Goal: Task Accomplishment & Management: Manage account settings

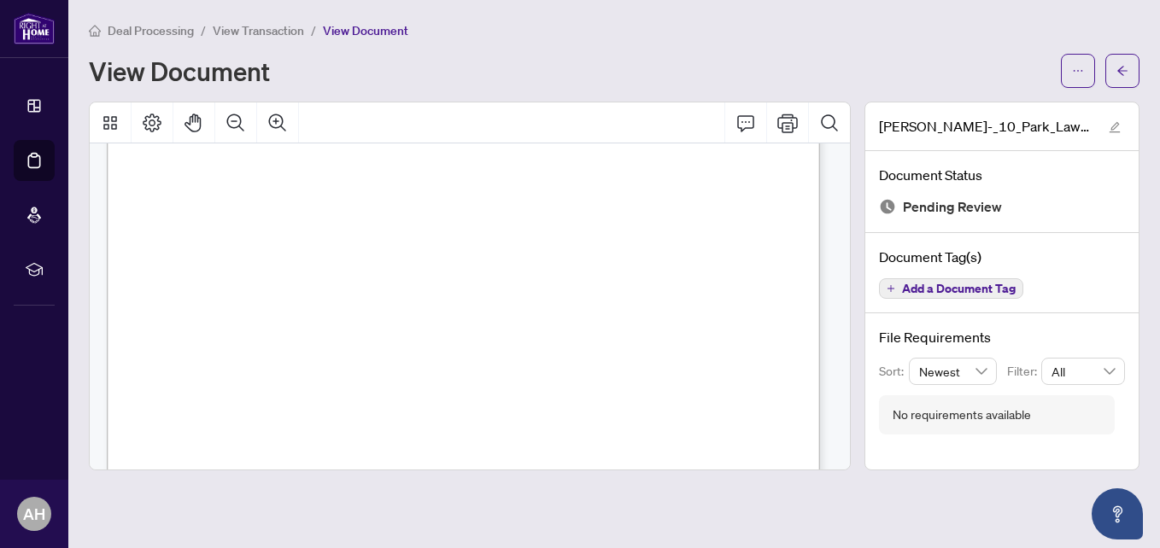
scroll to position [26719, 0]
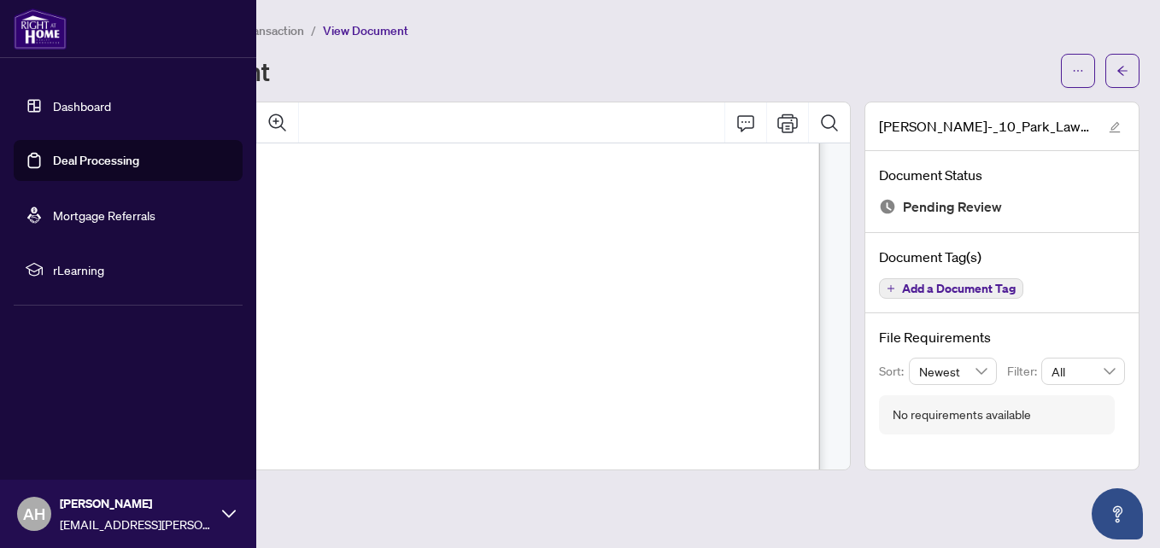
click at [73, 161] on link "Deal Processing" at bounding box center [96, 160] width 86 height 15
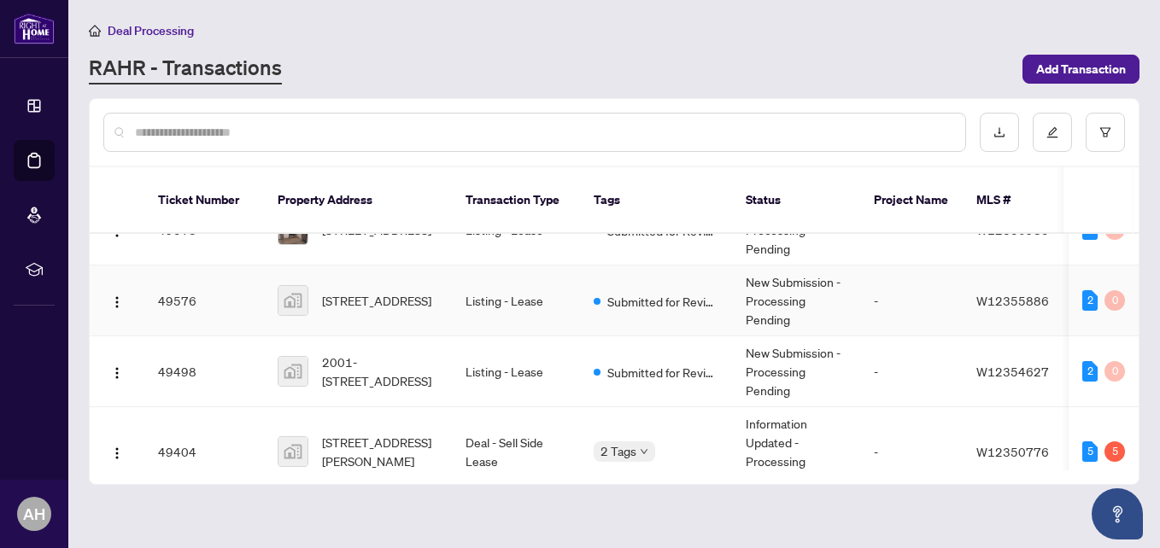
scroll to position [425, 0]
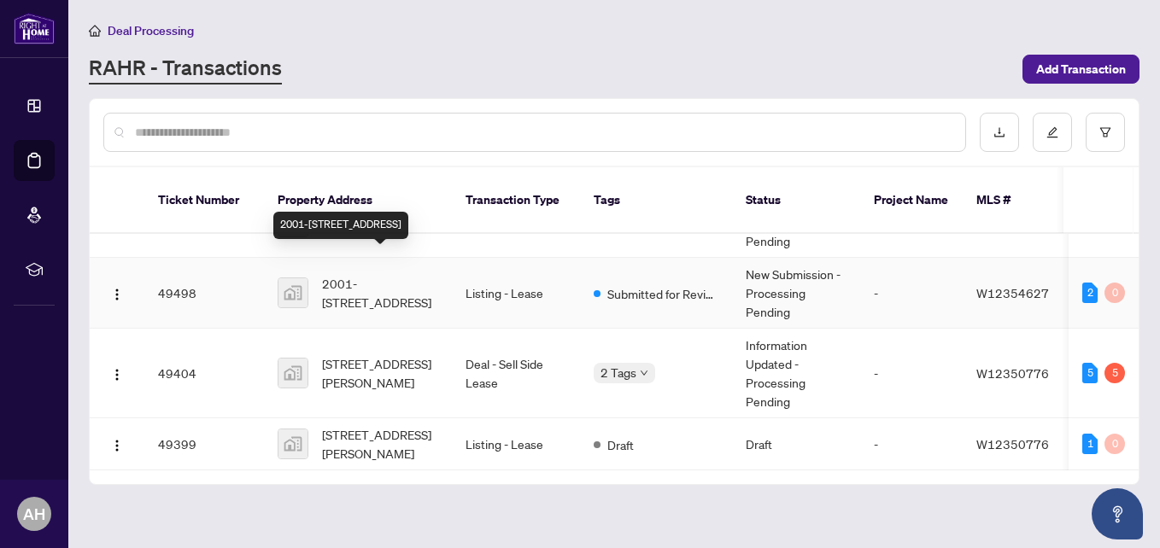
click at [408, 274] on span "2001-[STREET_ADDRESS]" at bounding box center [380, 293] width 116 height 38
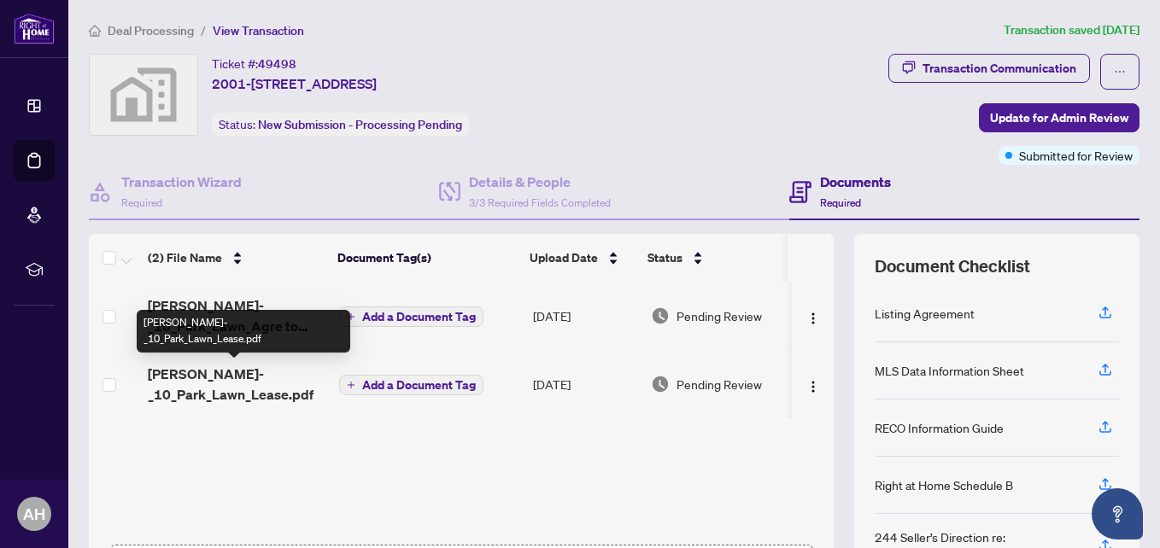
click at [240, 390] on span "[PERSON_NAME]-_10_Park_Lawn_Lease.pdf" at bounding box center [237, 384] width 178 height 41
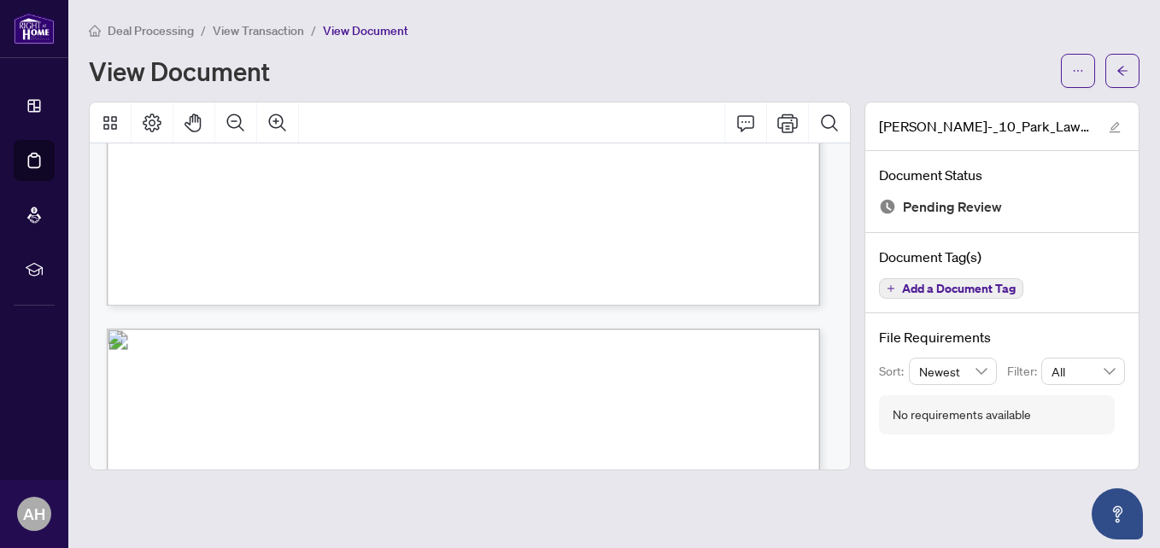
scroll to position [26975, 0]
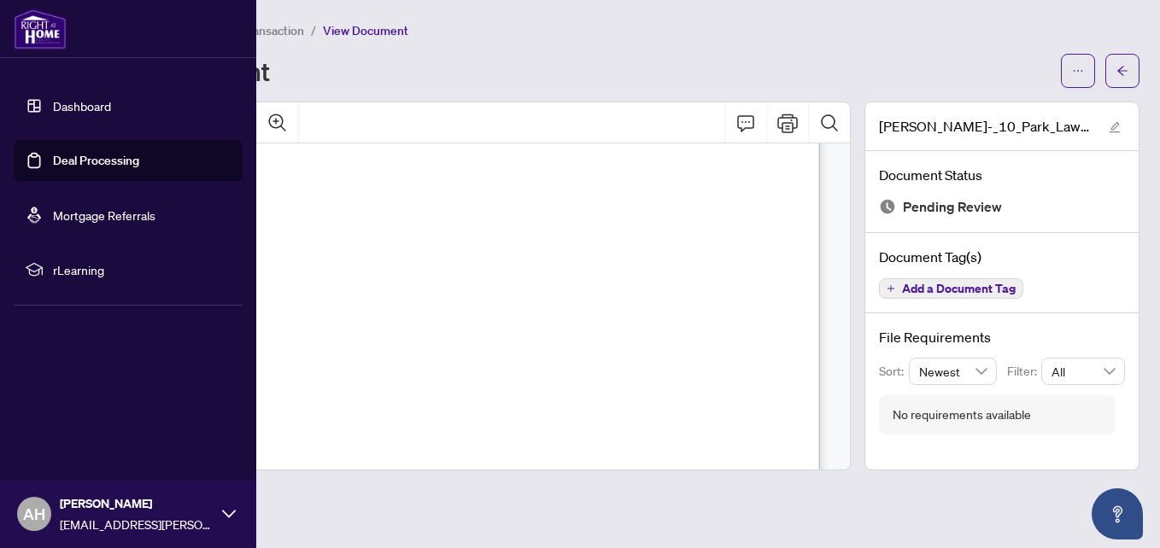
click at [67, 159] on link "Deal Processing" at bounding box center [96, 160] width 86 height 15
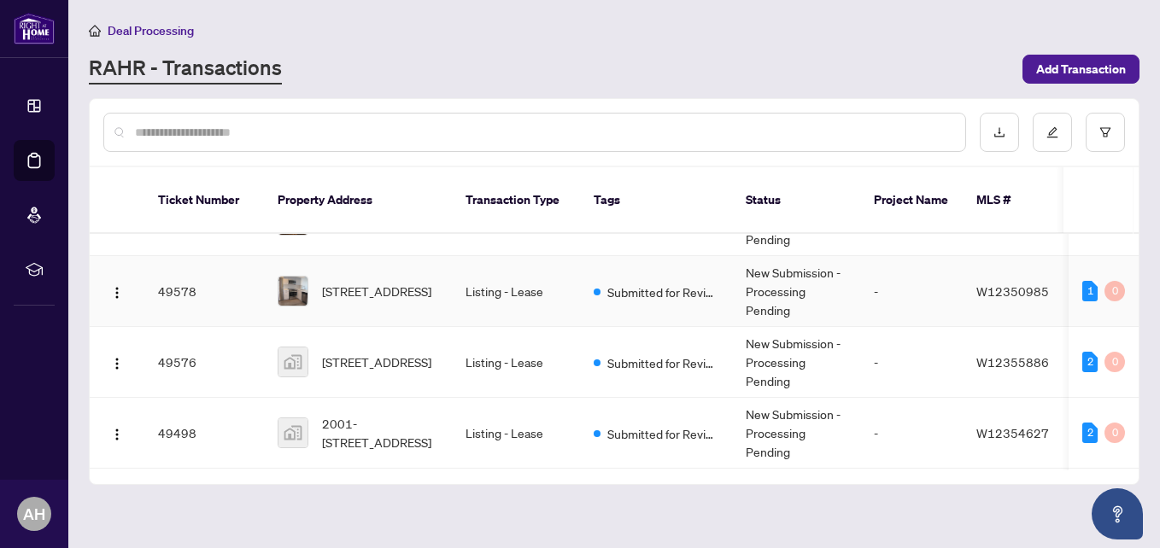
scroll to position [342, 0]
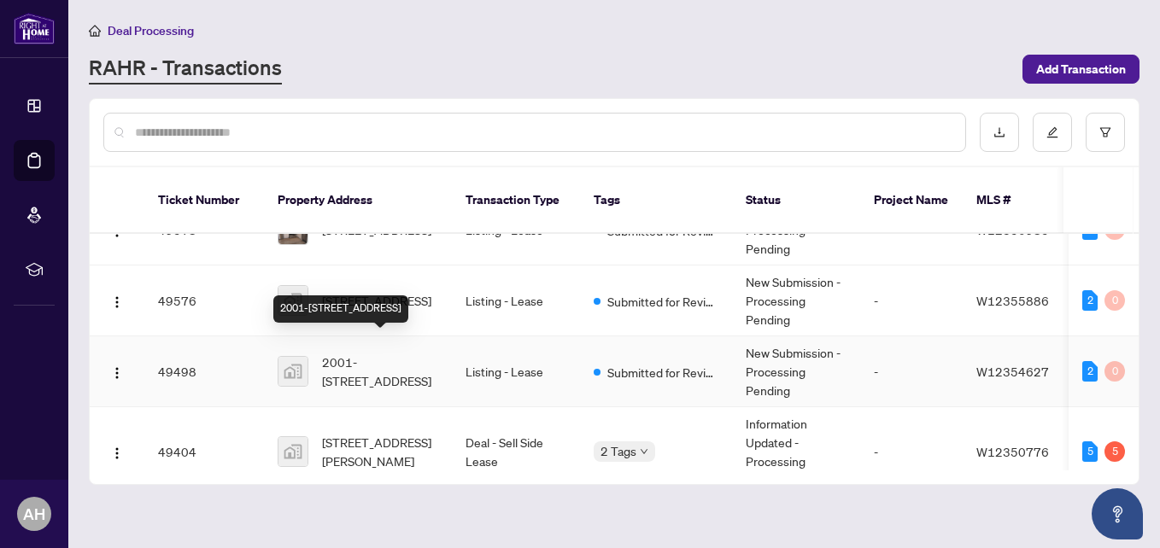
click at [365, 353] on span "2001-[STREET_ADDRESS]" at bounding box center [380, 372] width 116 height 38
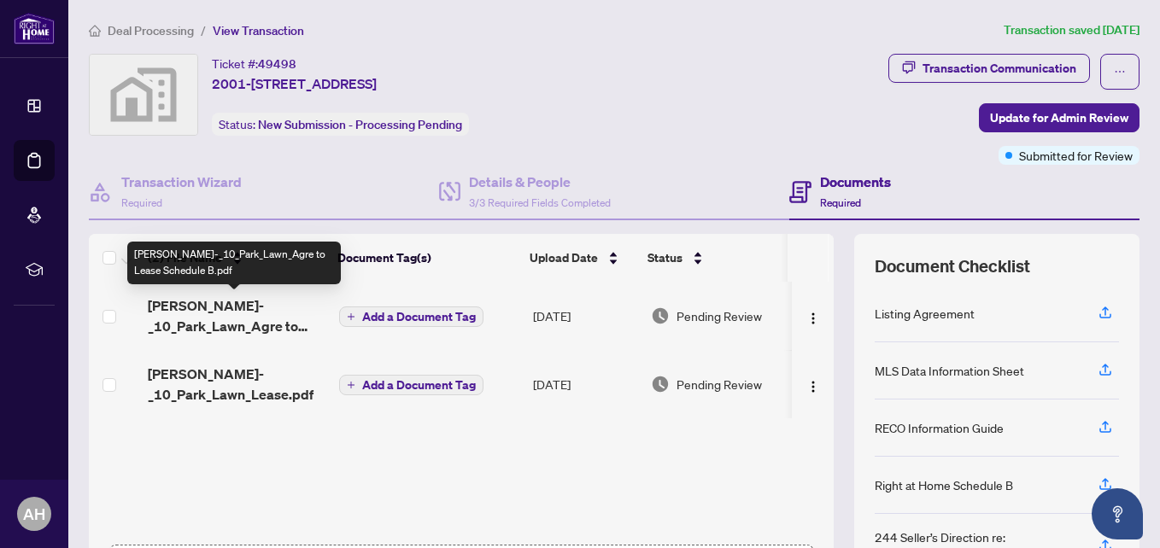
click at [242, 314] on span "[PERSON_NAME]-_10_Park_Lawn_Agre to Lease Schedule B.pdf" at bounding box center [237, 316] width 178 height 41
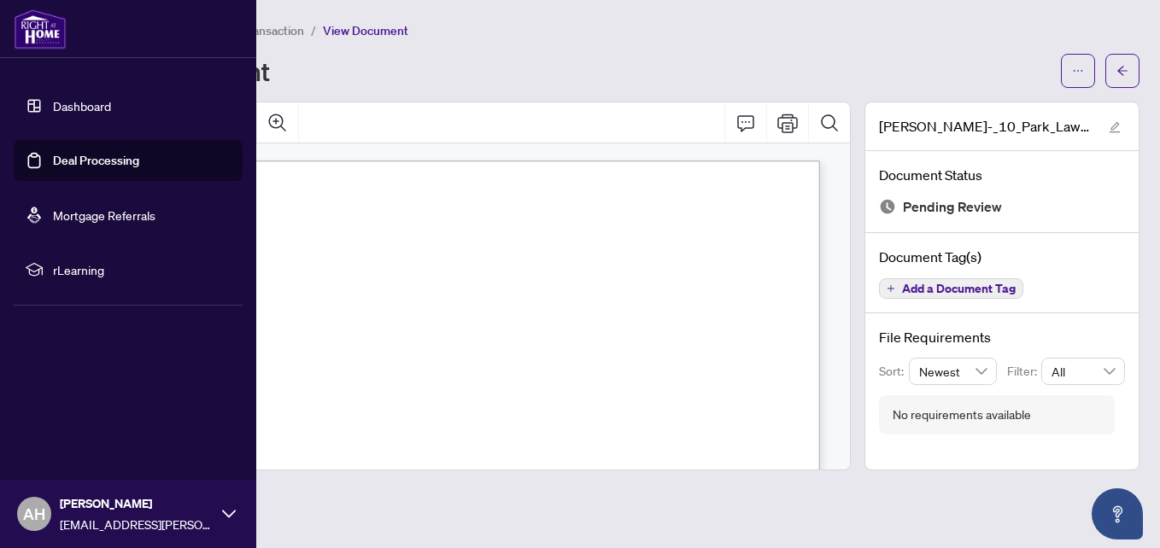
click at [58, 160] on link "Deal Processing" at bounding box center [96, 160] width 86 height 15
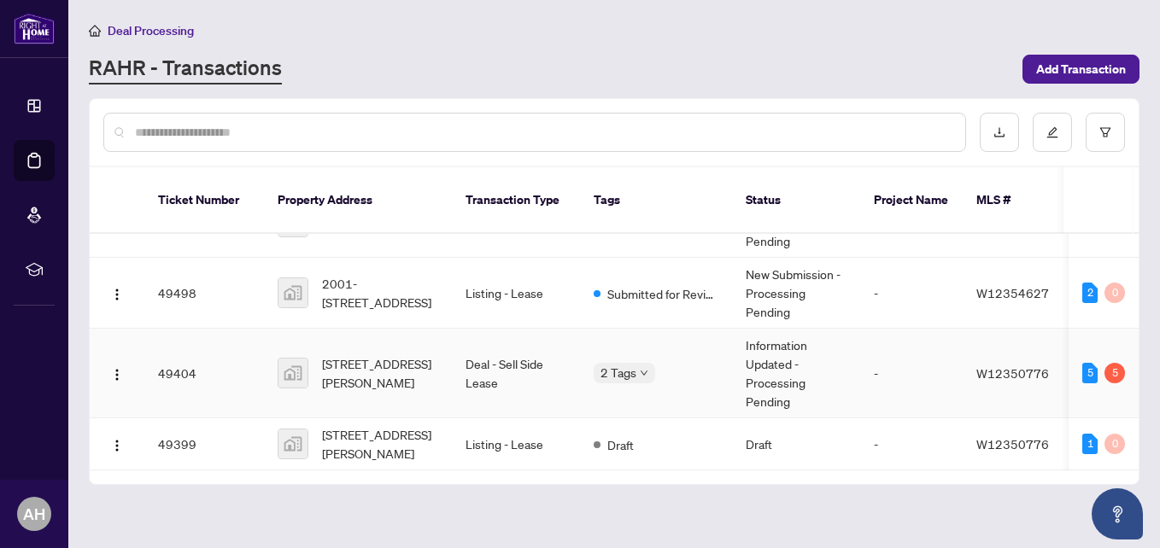
scroll to position [425, 0]
click at [396, 274] on span "2001-[STREET_ADDRESS]" at bounding box center [380, 293] width 116 height 38
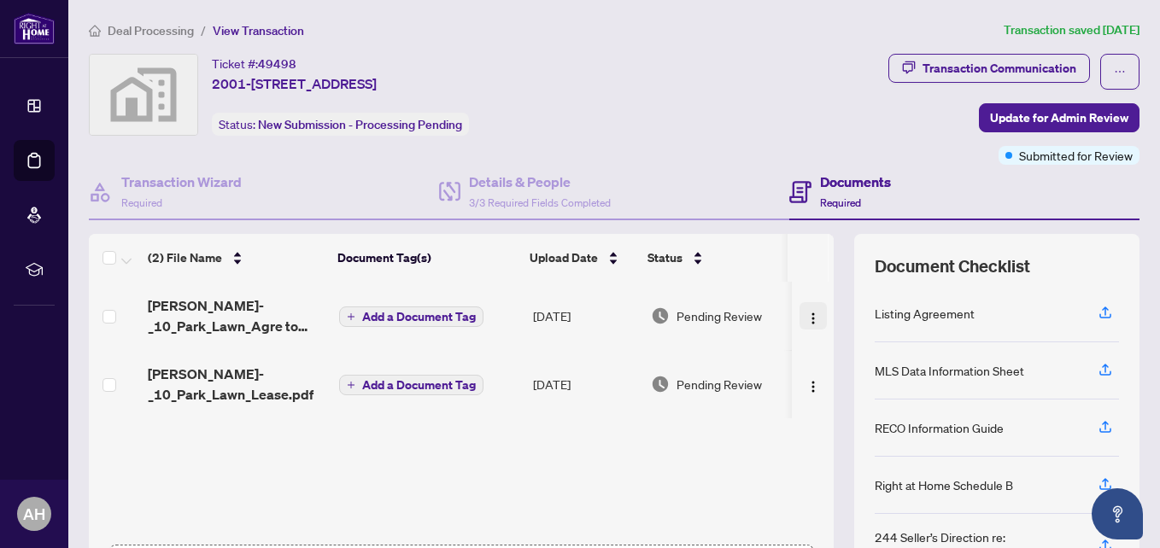
click at [806, 319] on img "button" at bounding box center [813, 319] width 14 height 14
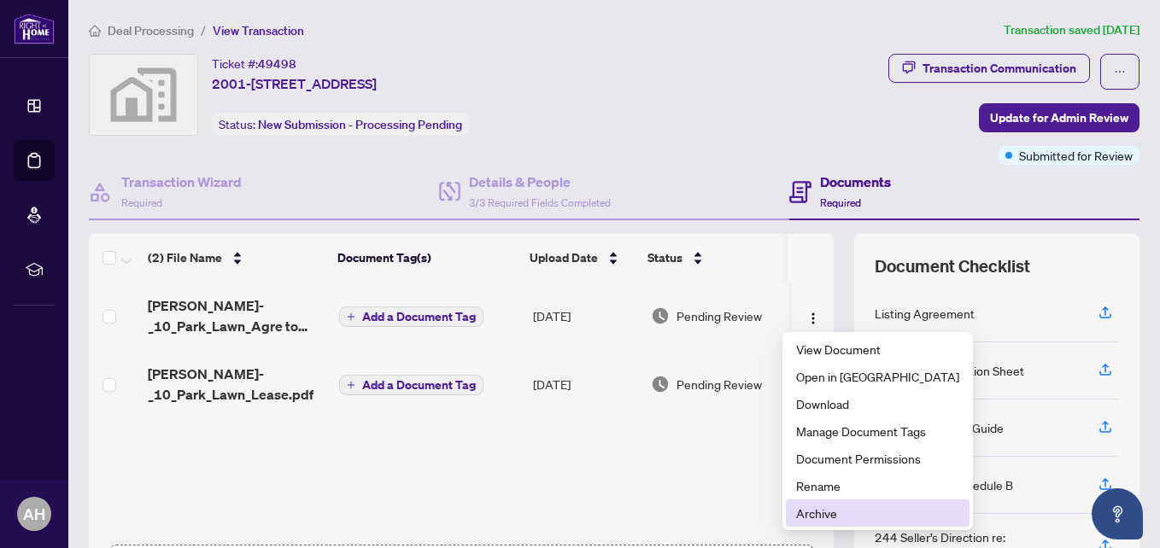
click at [812, 515] on span "Archive" at bounding box center [877, 513] width 163 height 19
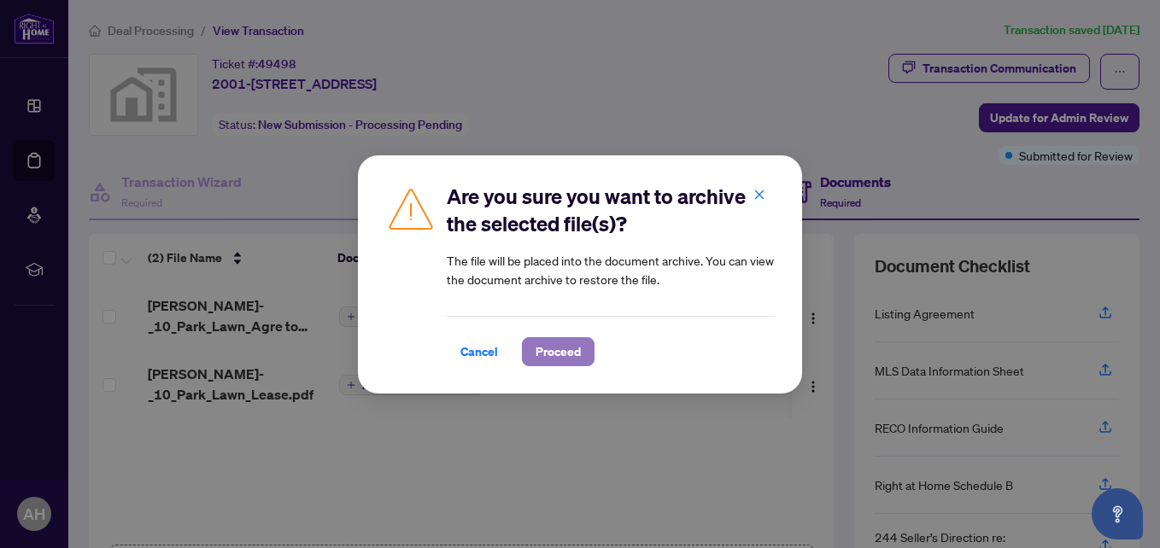
click at [556, 350] on span "Proceed" at bounding box center [558, 351] width 45 height 27
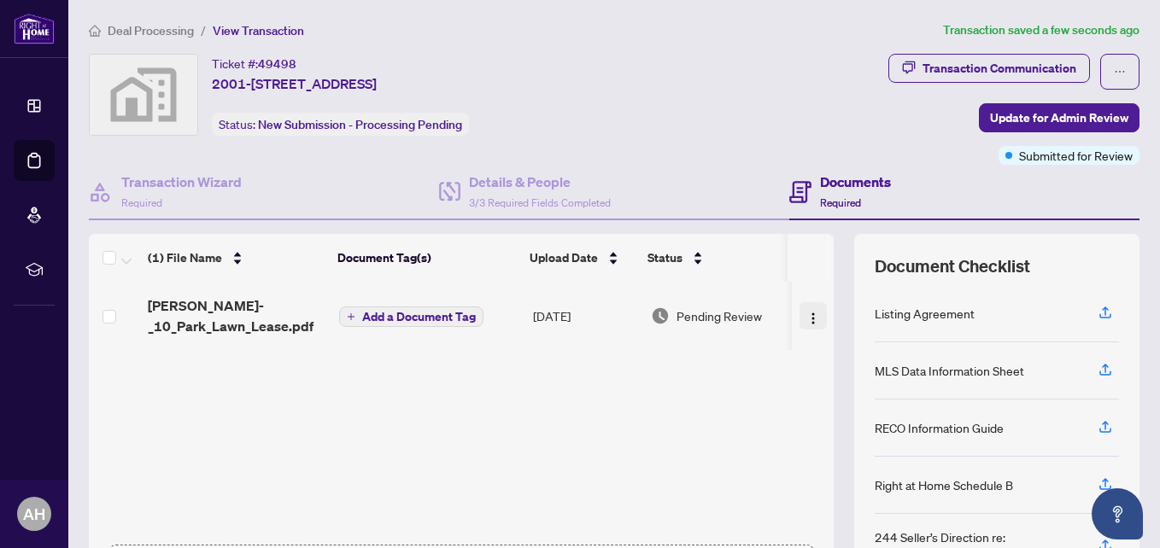
click at [806, 320] on img "button" at bounding box center [813, 319] width 14 height 14
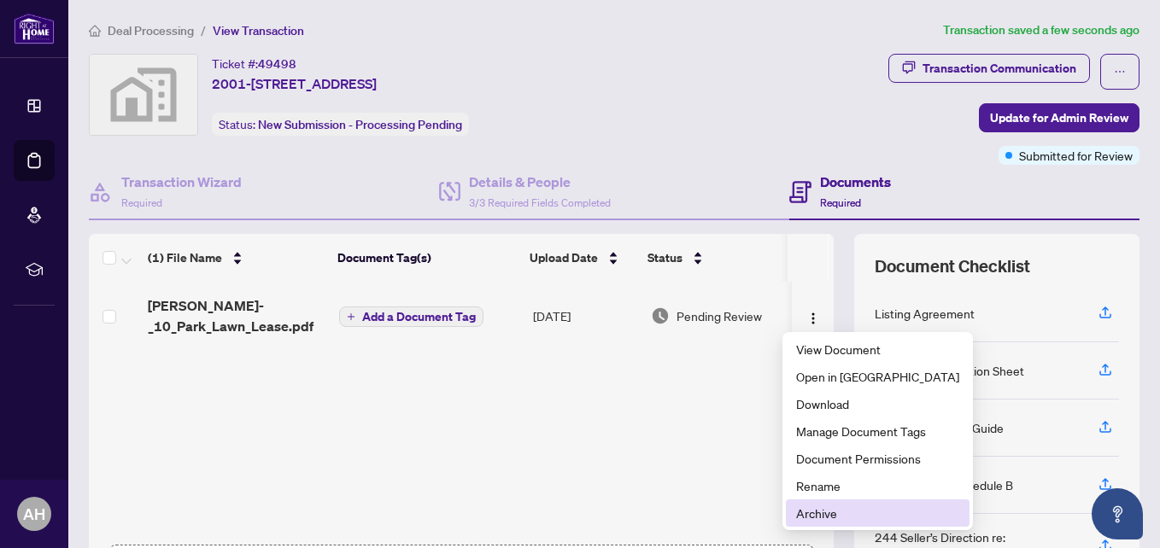
click at [809, 510] on span "Archive" at bounding box center [877, 513] width 163 height 19
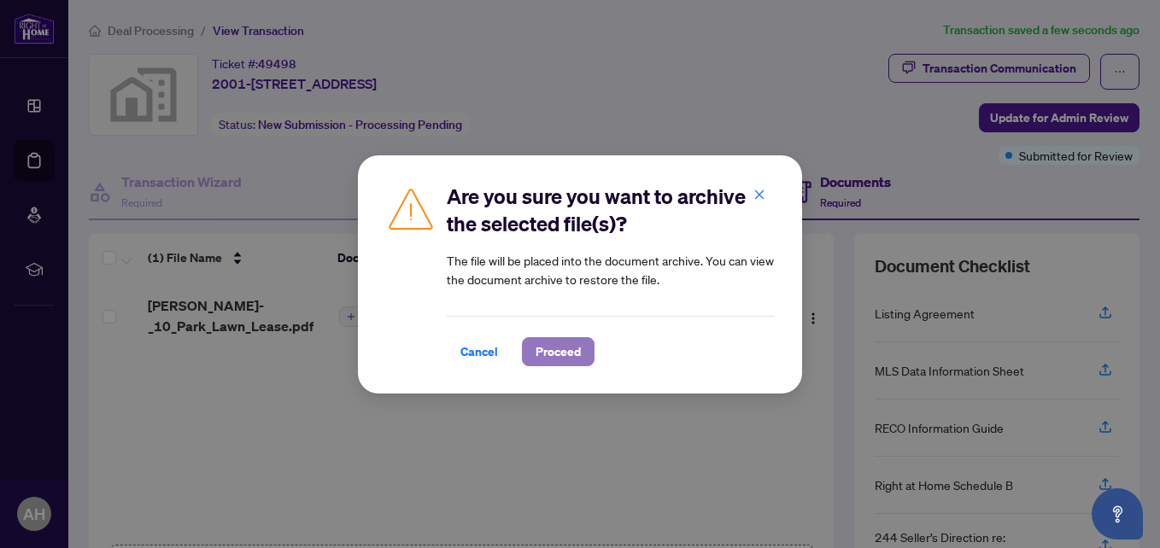
click at [572, 349] on button "Proceed" at bounding box center [558, 351] width 73 height 29
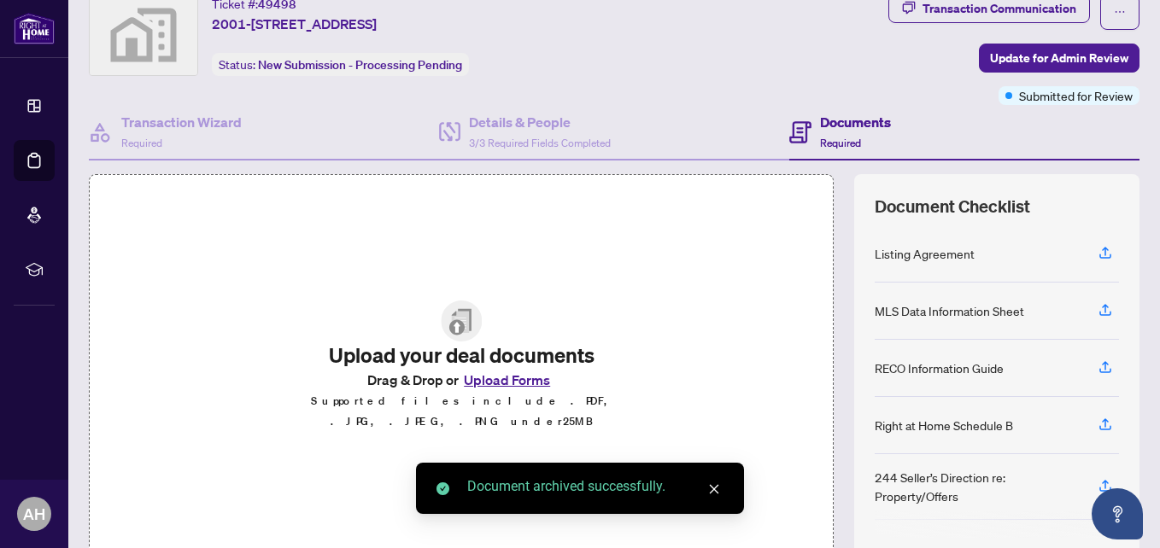
scroll to position [85, 0]
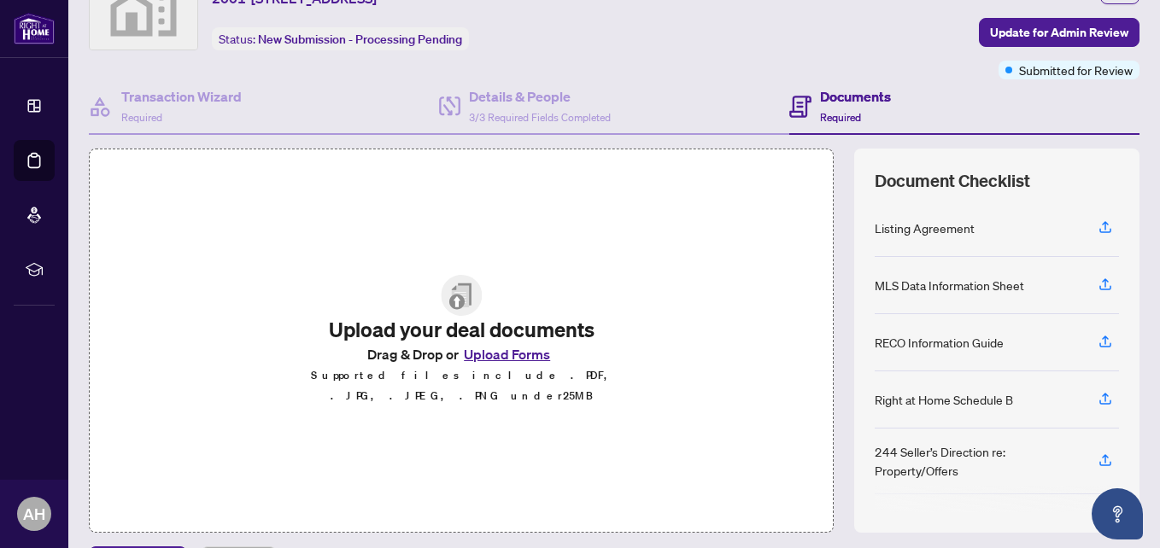
click at [477, 363] on button "Upload Forms" at bounding box center [507, 354] width 97 height 22
click at [484, 366] on button "Upload Forms" at bounding box center [507, 354] width 97 height 22
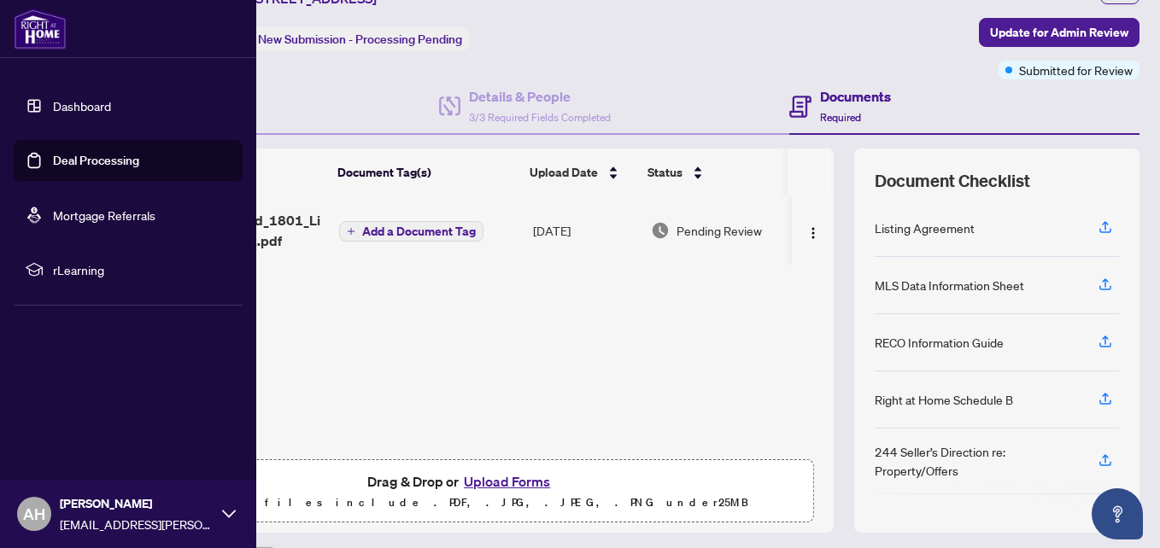
click at [53, 153] on link "Deal Processing" at bounding box center [96, 160] width 86 height 15
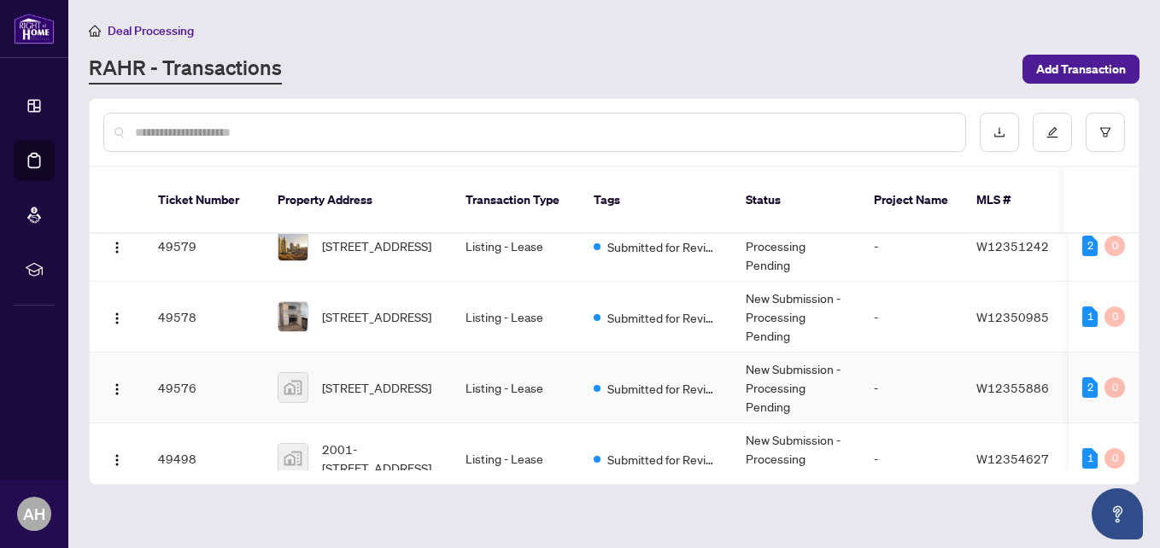
scroll to position [340, 0]
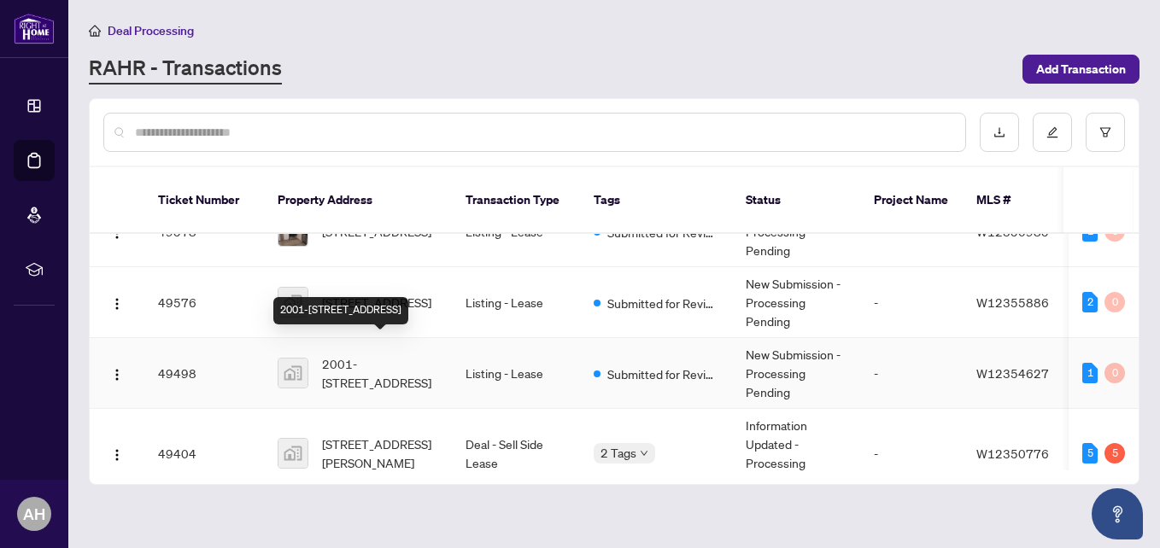
click at [405, 355] on span "2001-[STREET_ADDRESS]" at bounding box center [380, 374] width 116 height 38
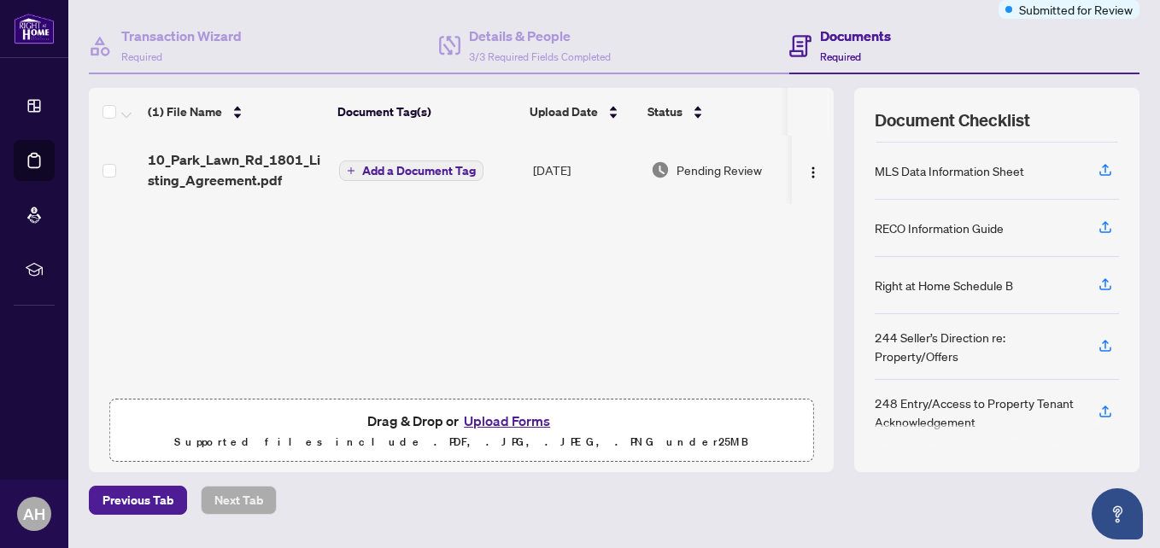
scroll to position [171, 0]
